Goal: Communication & Community: Answer question/provide support

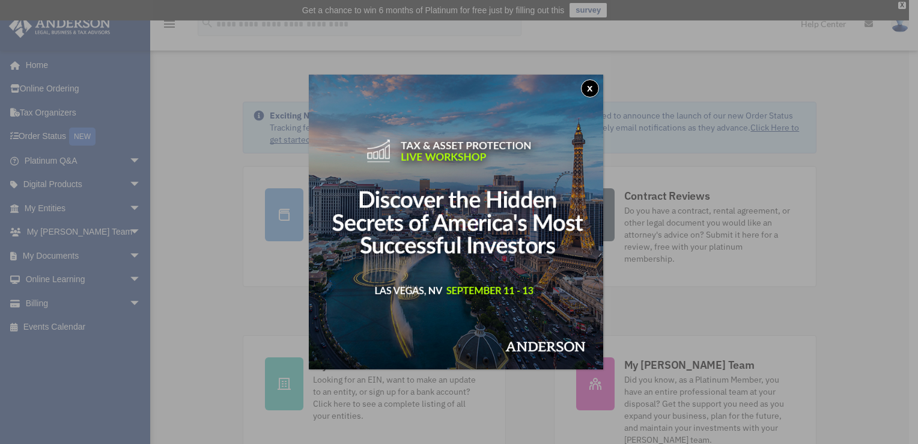
click at [589, 84] on button "x" at bounding box center [590, 88] width 18 height 18
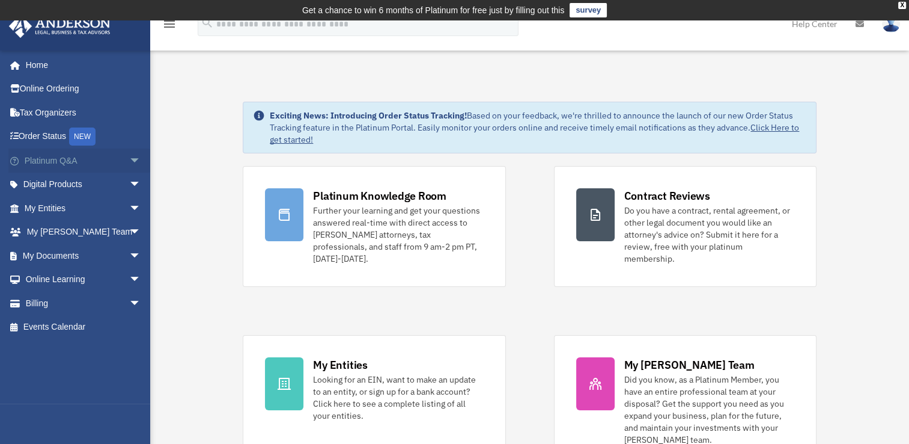
click at [130, 160] on span "arrow_drop_down" at bounding box center [141, 160] width 24 height 25
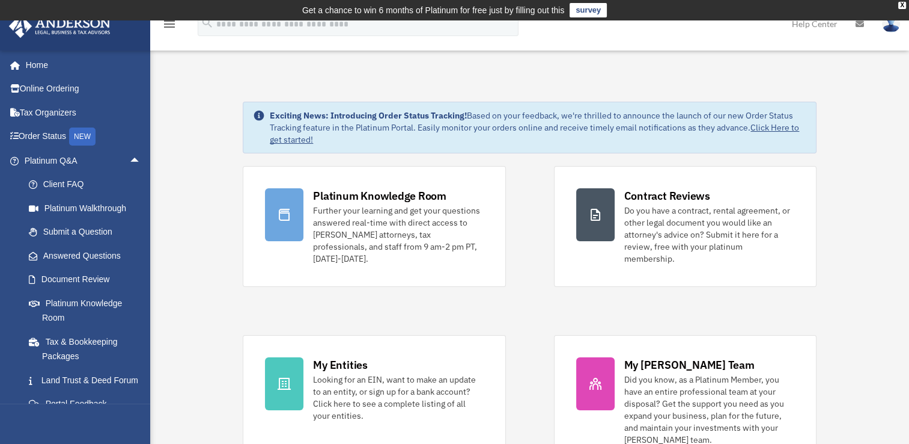
click at [129, 161] on span "arrow_drop_up" at bounding box center [141, 160] width 24 height 25
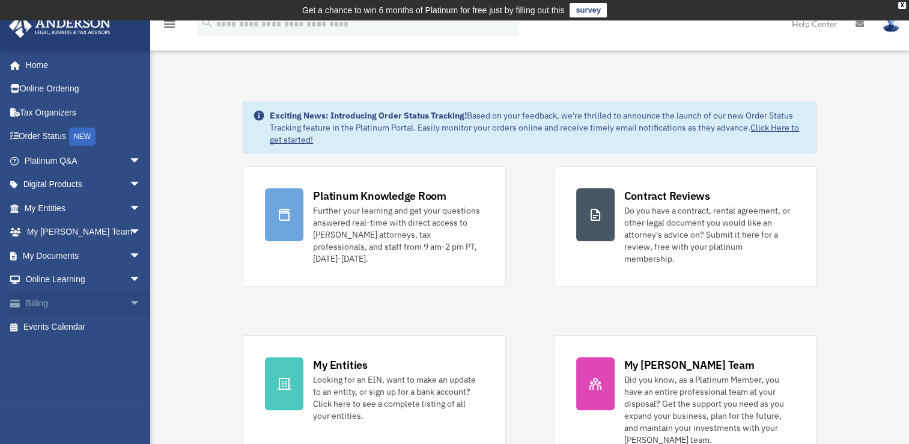
click at [130, 300] on span "arrow_drop_down" at bounding box center [141, 303] width 24 height 25
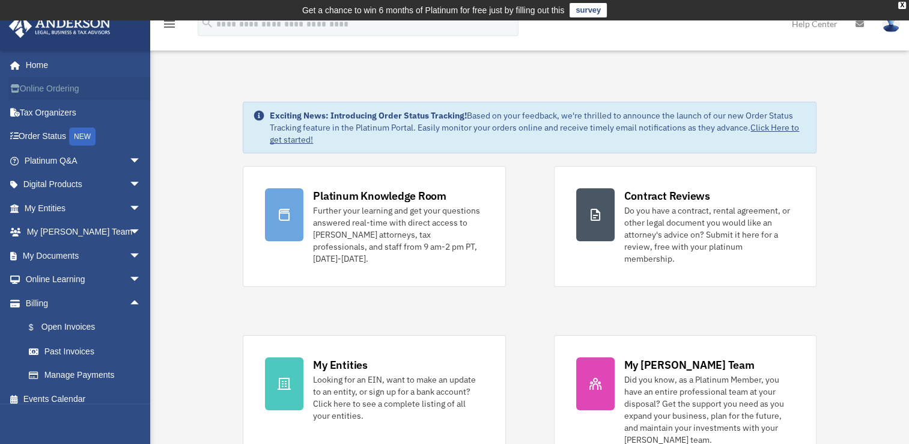
click at [41, 88] on link "Online Ordering" at bounding box center [83, 89] width 151 height 24
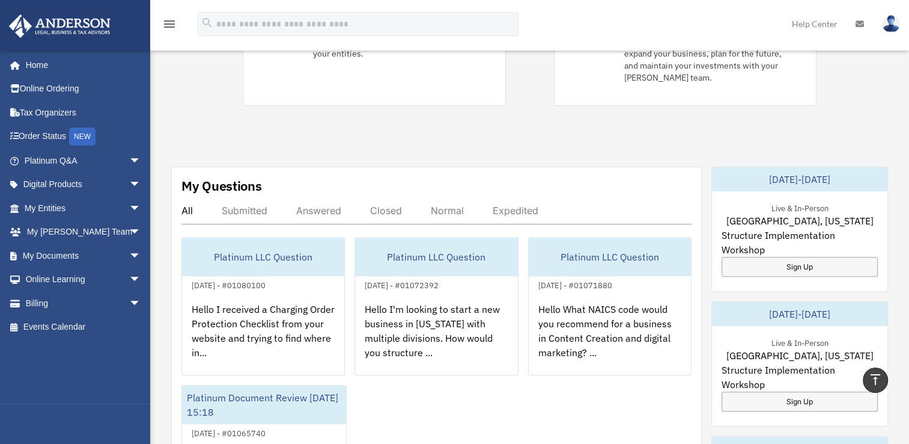
scroll to position [361, 0]
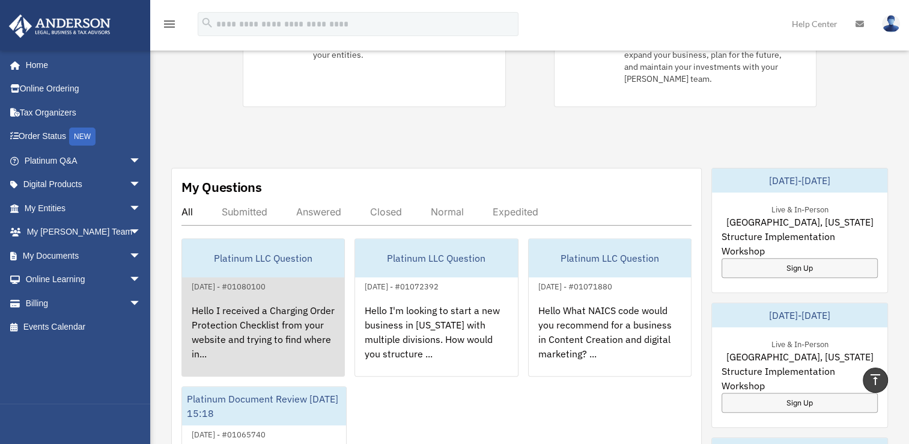
click at [256, 295] on div "Hello I received a Charging Order Protection Checklist from your website and tr…" at bounding box center [263, 340] width 162 height 94
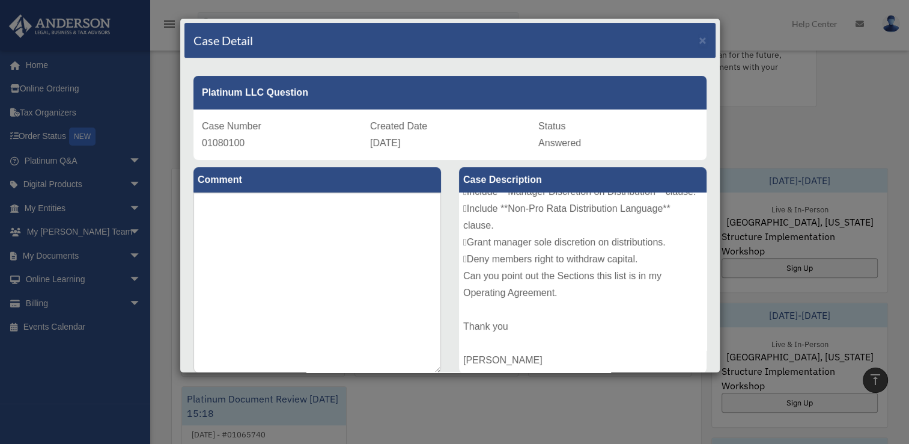
scroll to position [0, 0]
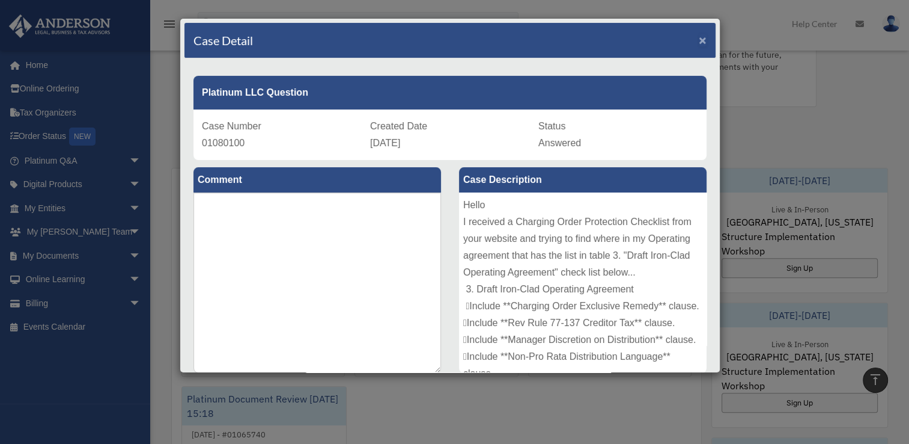
click at [699, 38] on span "×" at bounding box center [703, 40] width 8 height 14
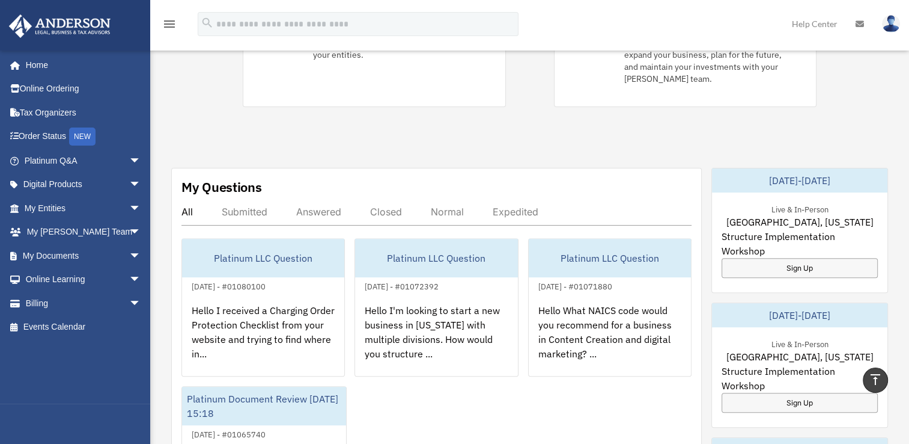
click at [319, 206] on div "Answered" at bounding box center [318, 212] width 45 height 12
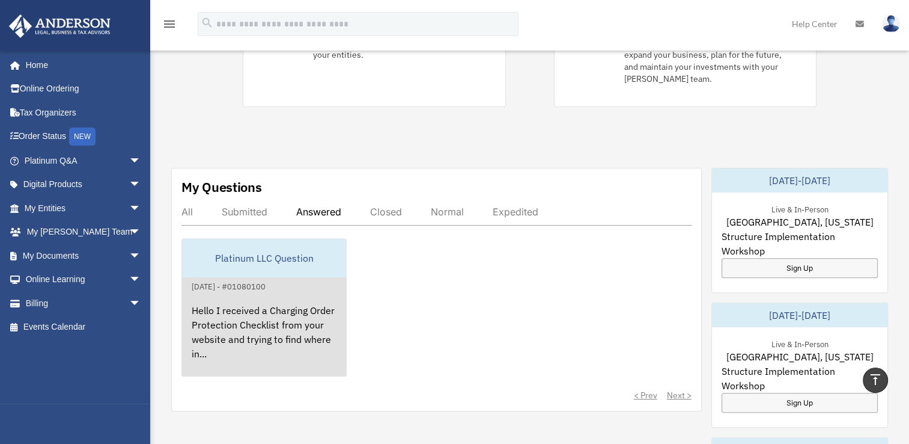
click at [250, 297] on div "Hello I received a Charging Order Protection Checklist from your website and tr…" at bounding box center [264, 340] width 164 height 94
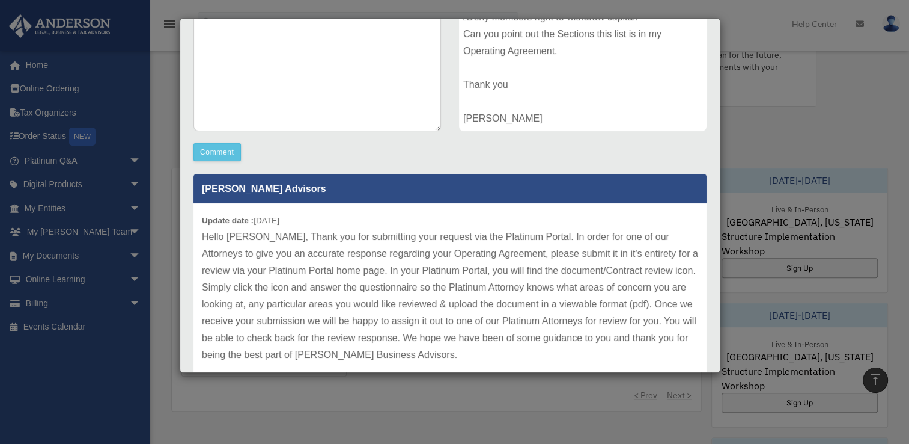
scroll to position [243, 0]
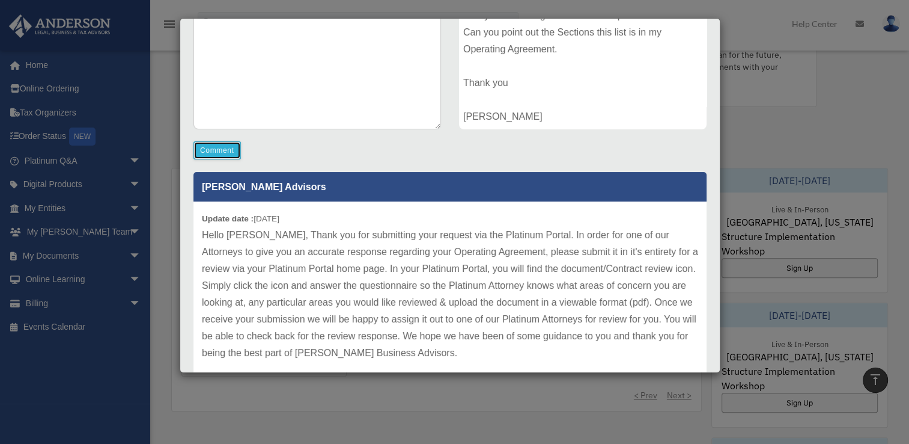
click at [222, 150] on button "Comment" at bounding box center [217, 150] width 47 height 18
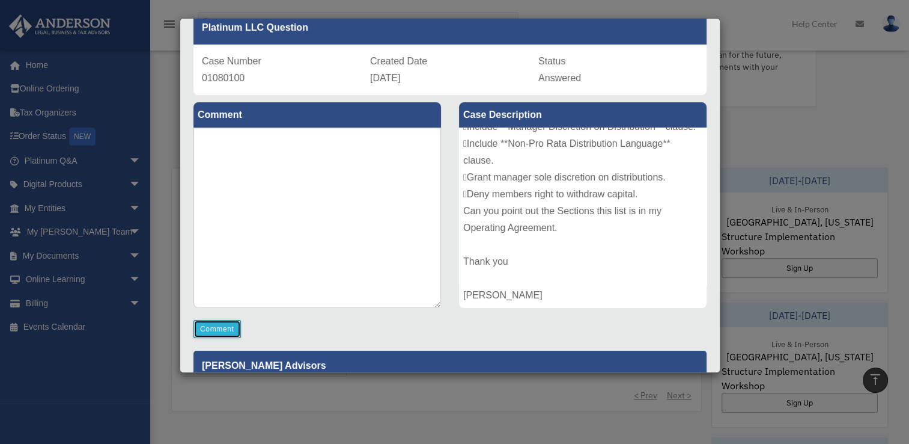
scroll to position [0, 0]
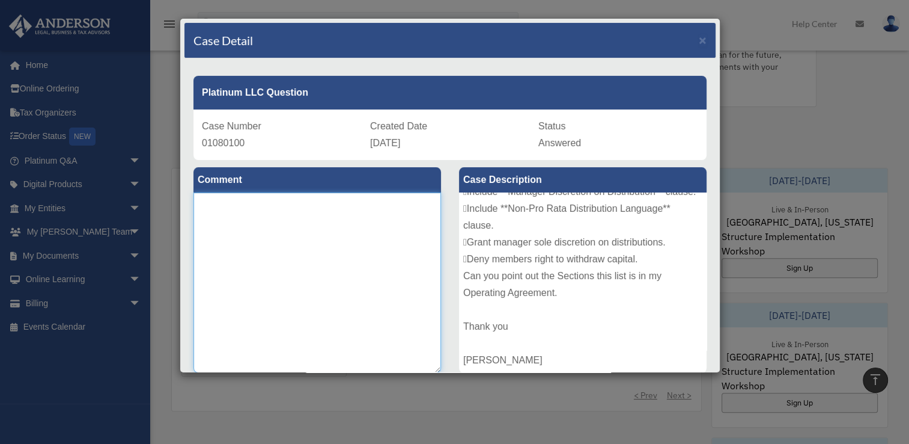
click at [237, 215] on textarea at bounding box center [318, 282] width 248 height 180
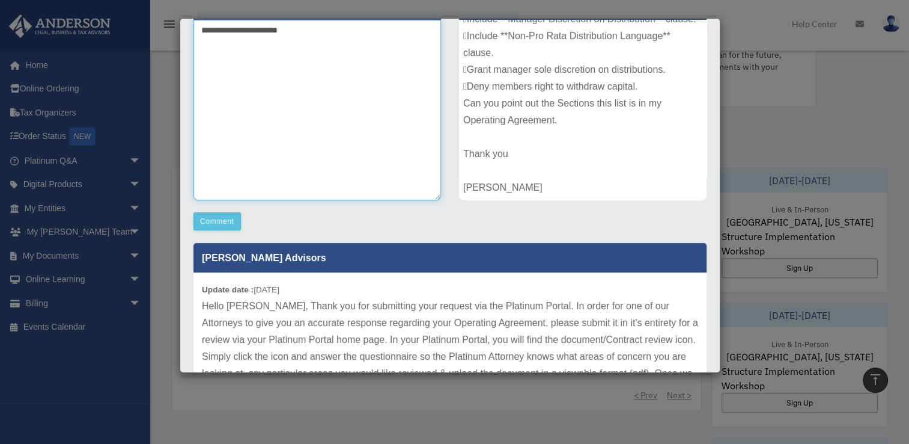
scroll to position [52, 0]
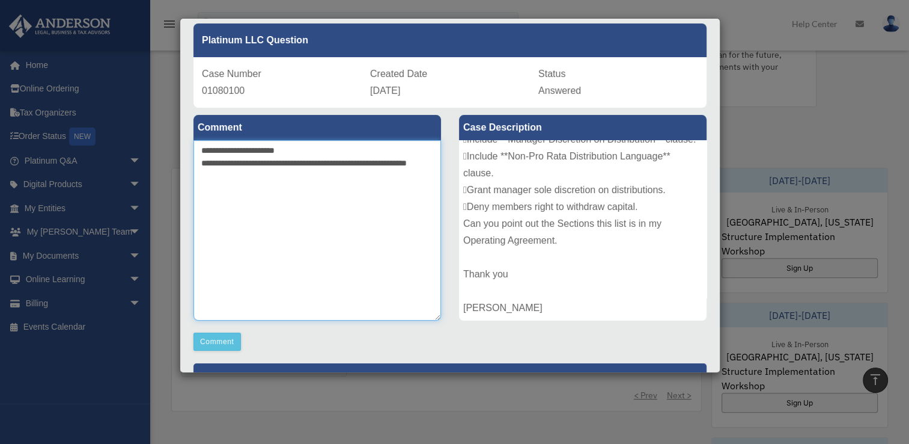
click at [245, 283] on textarea "**********" at bounding box center [318, 230] width 248 height 180
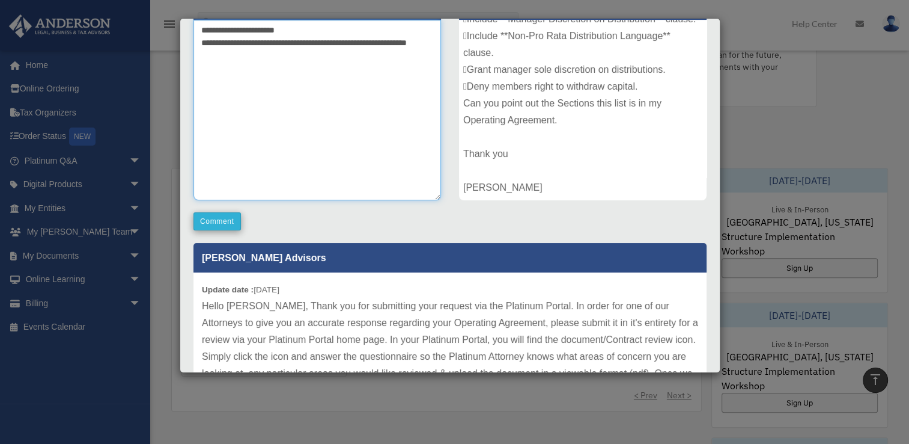
type textarea "**********"
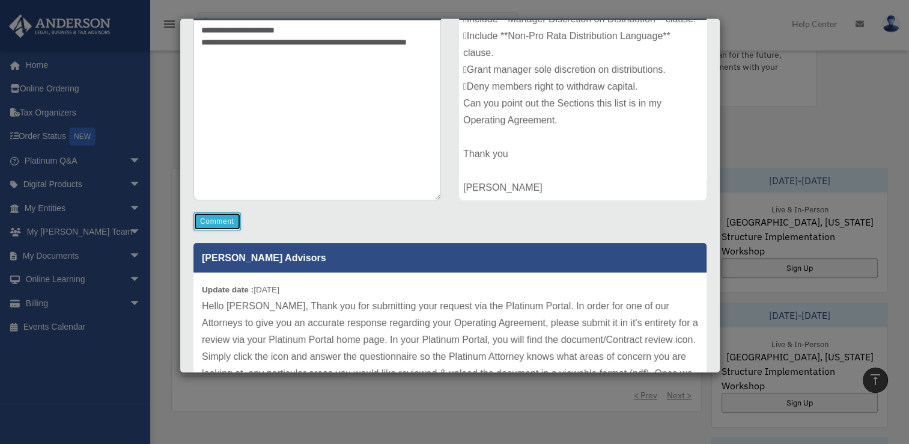
click at [215, 223] on button "Comment" at bounding box center [217, 221] width 47 height 18
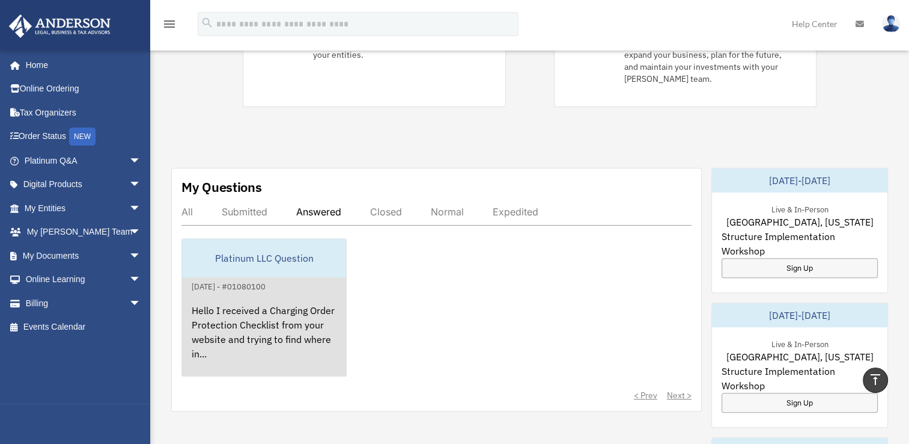
click at [239, 293] on div "Hello I received a Charging Order Protection Checklist from your website and tr…" at bounding box center [264, 340] width 164 height 94
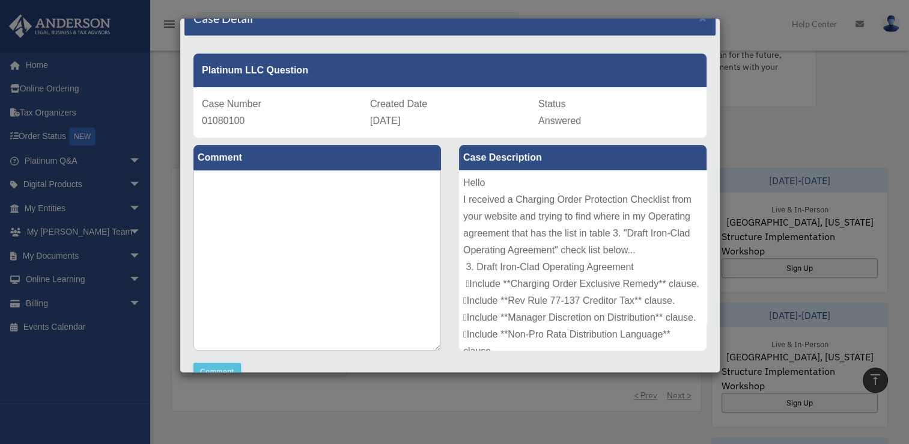
scroll to position [0, 0]
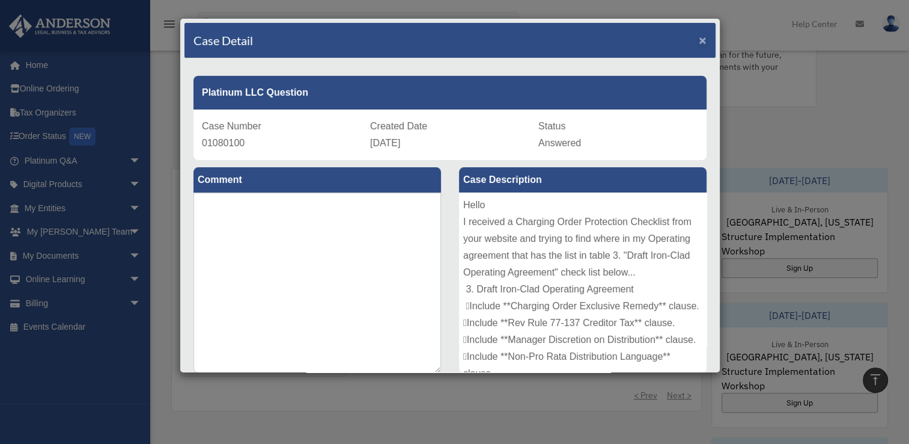
click at [699, 37] on span "×" at bounding box center [703, 40] width 8 height 14
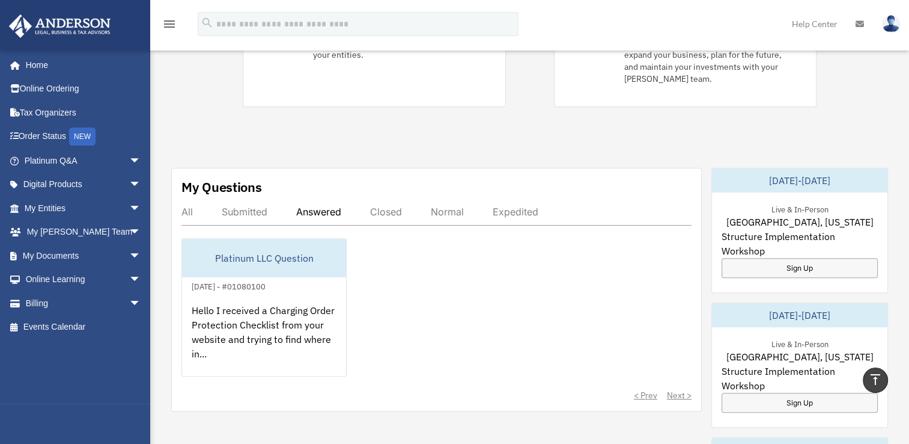
click at [191, 206] on div "All" at bounding box center [187, 212] width 11 height 12
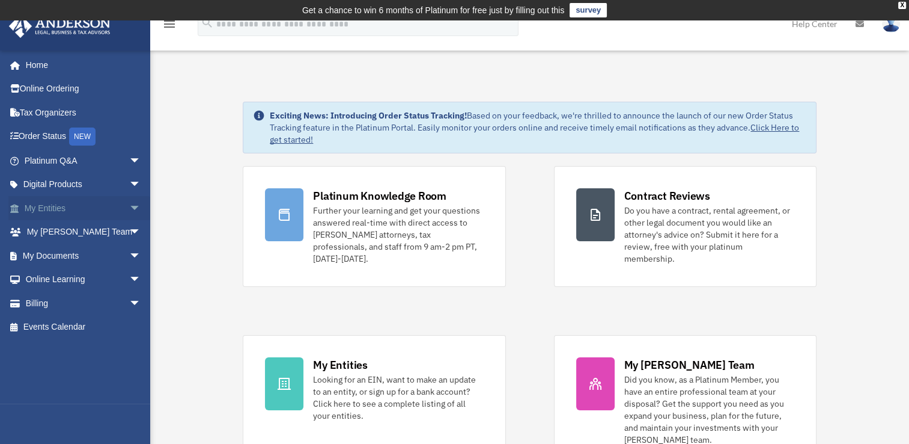
click at [129, 208] on span "arrow_drop_down" at bounding box center [141, 208] width 24 height 25
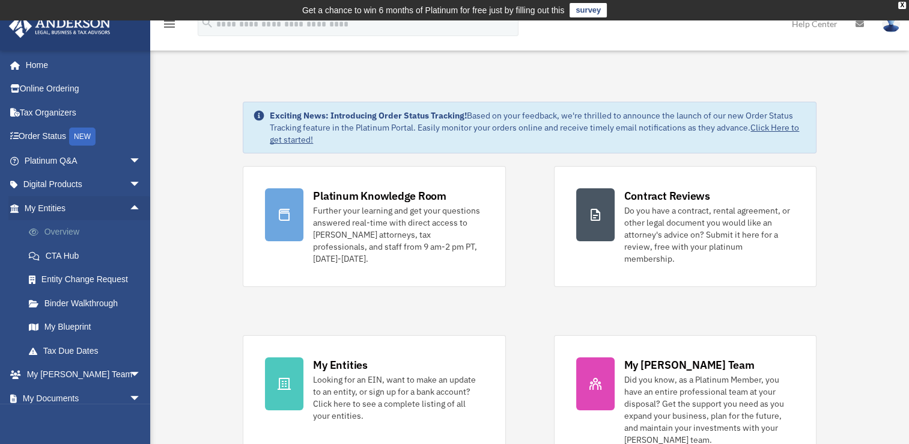
click at [60, 229] on link "Overview" at bounding box center [88, 232] width 142 height 24
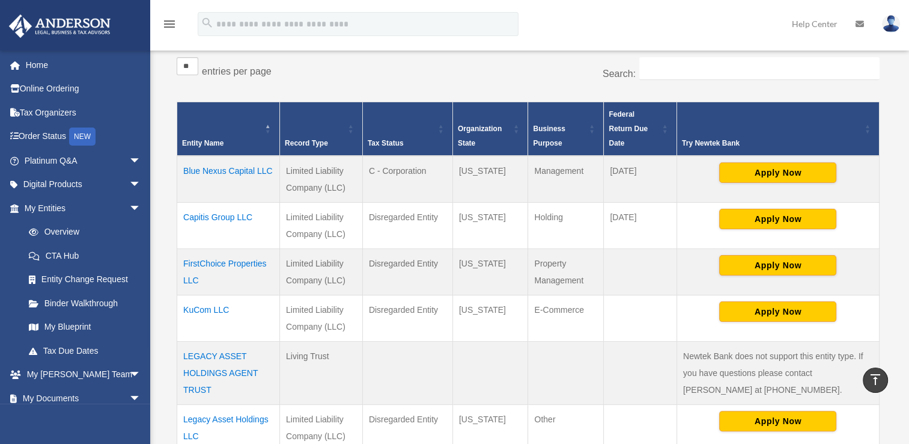
scroll to position [123, 0]
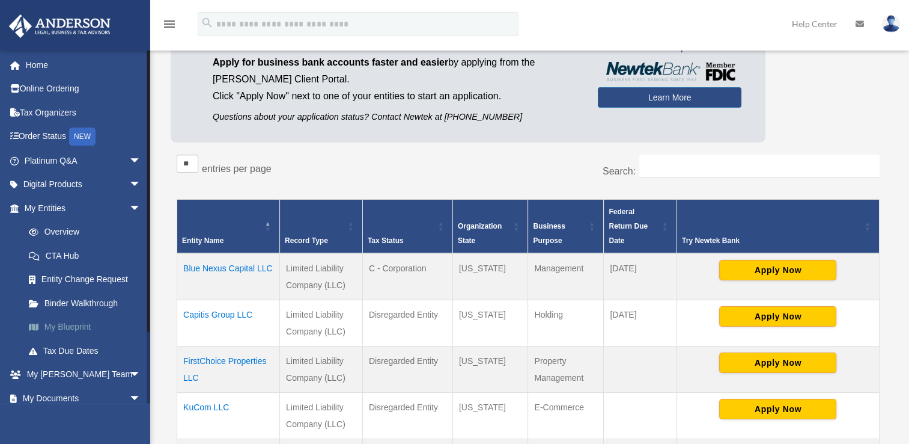
click at [64, 323] on link "My Blueprint" at bounding box center [88, 327] width 142 height 24
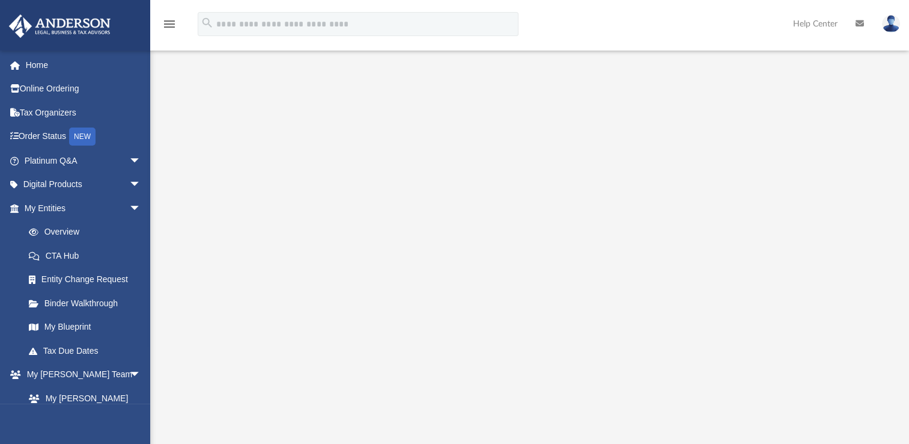
scroll to position [93, 0]
